Goal: Information Seeking & Learning: Check status

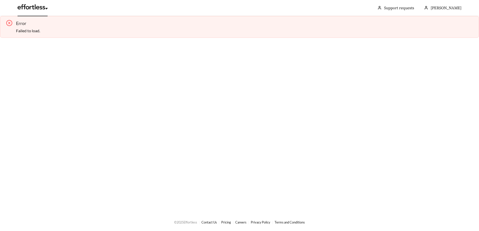
click at [39, 7] on link at bounding box center [33, 8] width 30 height 5
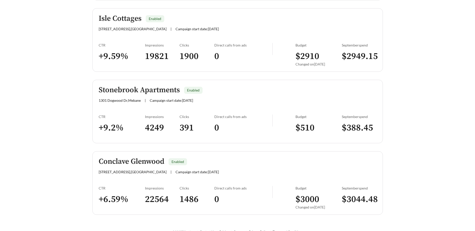
scroll to position [709, 0]
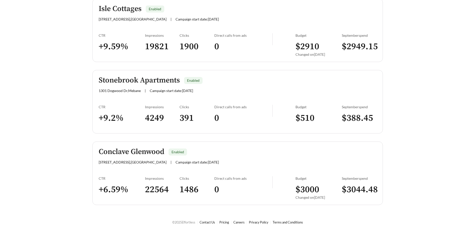
click at [160, 156] on h5 "Conclave Glenwood" at bounding box center [132, 152] width 66 height 8
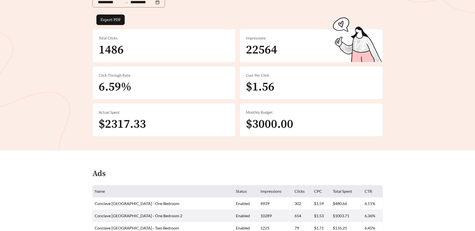
scroll to position [100, 0]
